Goal: Transaction & Acquisition: Purchase product/service

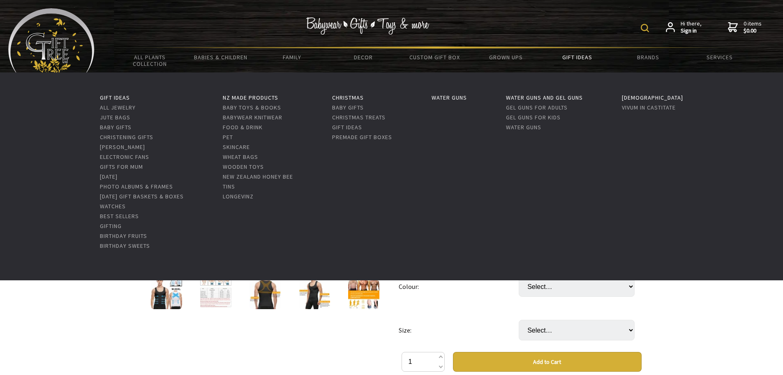
click at [580, 53] on link "Gift Ideas" at bounding box center [576, 57] width 71 height 17
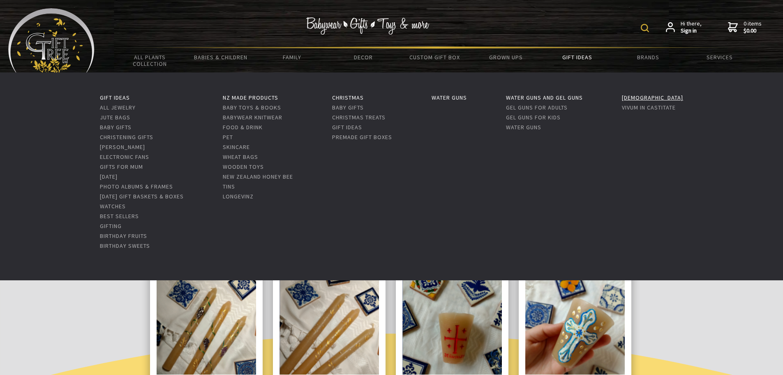
click at [644, 95] on link "[DEMOGRAPHIC_DATA]" at bounding box center [652, 97] width 61 height 7
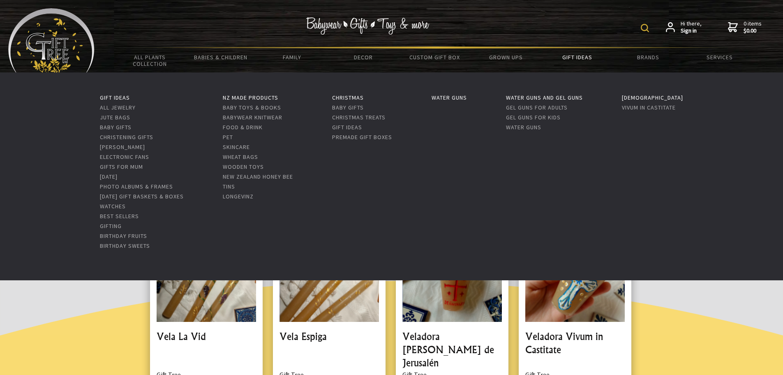
click at [583, 59] on link "Gift Ideas" at bounding box center [576, 57] width 71 height 17
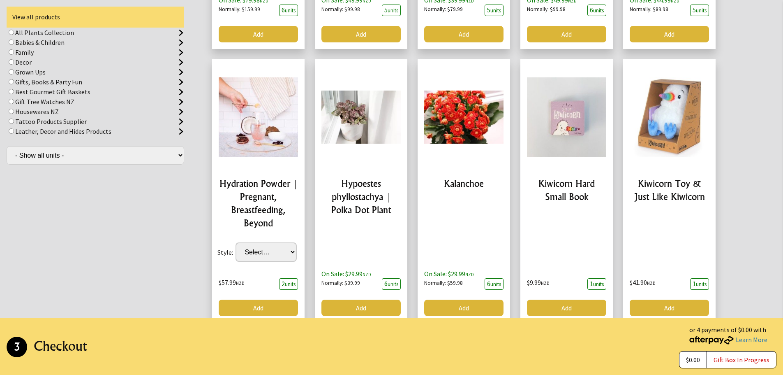
scroll to position [2060, 0]
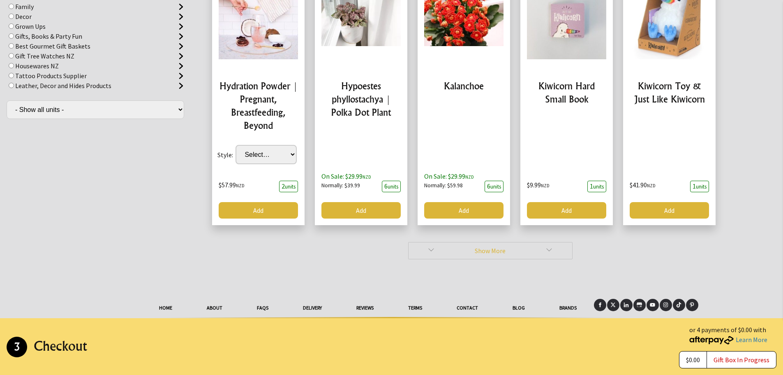
click at [488, 242] on link "Show More" at bounding box center [490, 250] width 164 height 17
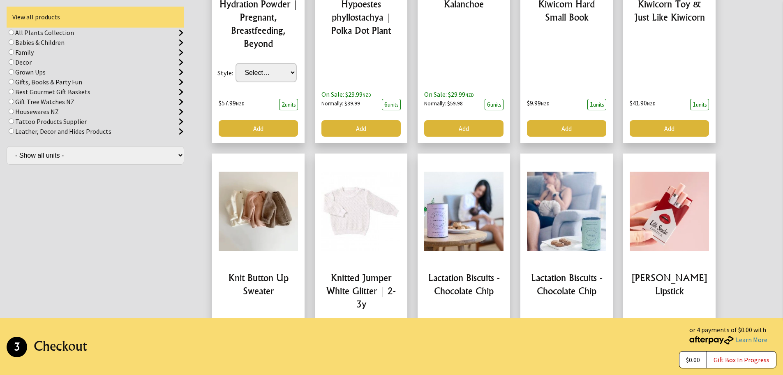
scroll to position [2215, 0]
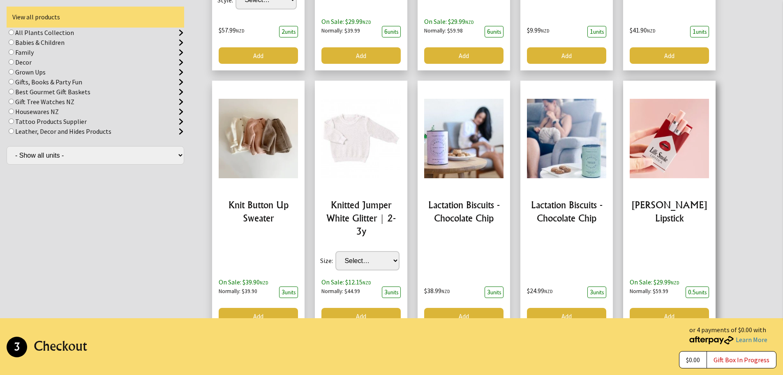
click at [648, 123] on link at bounding box center [669, 206] width 92 height 250
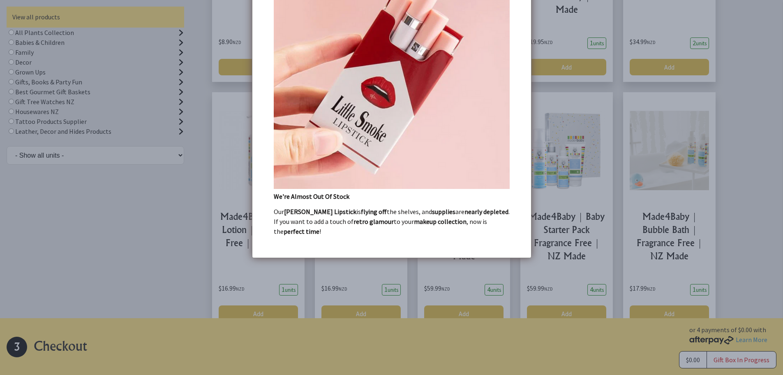
scroll to position [2955, 0]
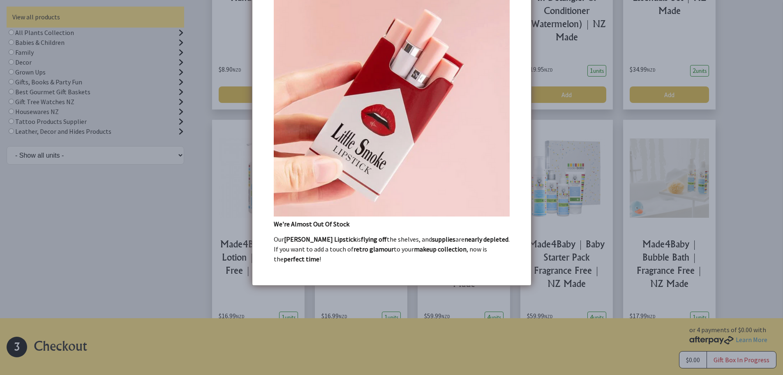
drag, startPoint x: 778, startPoint y: 280, endPoint x: 777, endPoint y: 259, distance: 21.4
click at [777, 259] on dialogboxoverlay at bounding box center [391, 187] width 783 height 375
